Goal: Navigation & Orientation: Find specific page/section

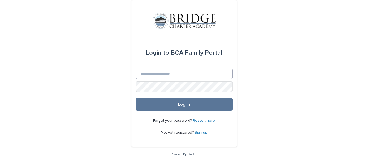
click at [145, 75] on input "Email" at bounding box center [184, 74] width 97 height 11
type input "**********"
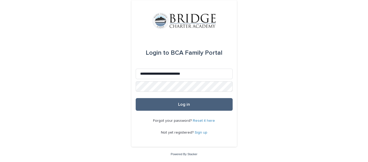
click at [192, 108] on button "Log in" at bounding box center [184, 104] width 97 height 13
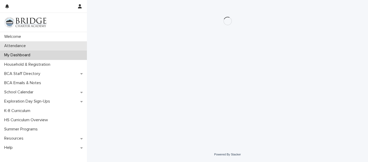
click at [51, 46] on div "Attendance" at bounding box center [43, 45] width 87 height 9
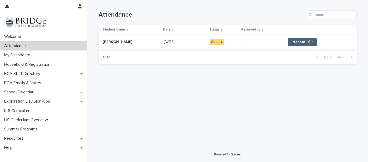
click at [294, 44] on button "Present ⚡ *" at bounding box center [302, 42] width 29 height 8
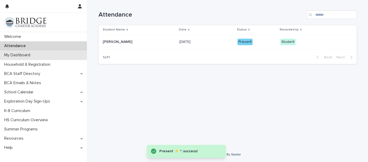
click at [21, 55] on p "My Dashboard" at bounding box center [18, 55] width 32 height 5
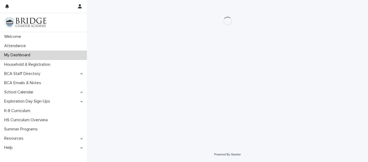
click at [21, 55] on p "My Dashboard" at bounding box center [18, 55] width 32 height 5
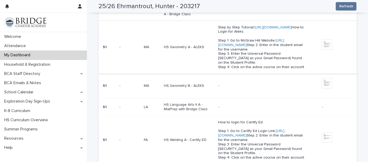
scroll to position [311, 0]
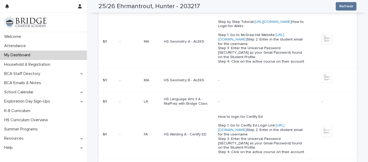
click at [174, 80] on div "HS Geometry B - ALEKS" at bounding box center [186, 80] width 44 height 6
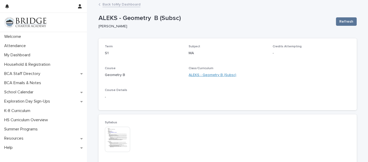
click at [199, 76] on link "ALEKS - Geometry B (Subsc)" at bounding box center [213, 76] width 48 height 6
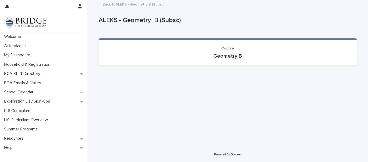
click at [188, 50] on p "Course" at bounding box center [228, 48] width 246 height 4
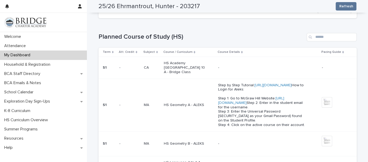
scroll to position [248, 0]
click at [227, 104] on link "[URL][DOMAIN_NAME]" at bounding box center [251, 100] width 66 height 8
